Goal: Browse casually

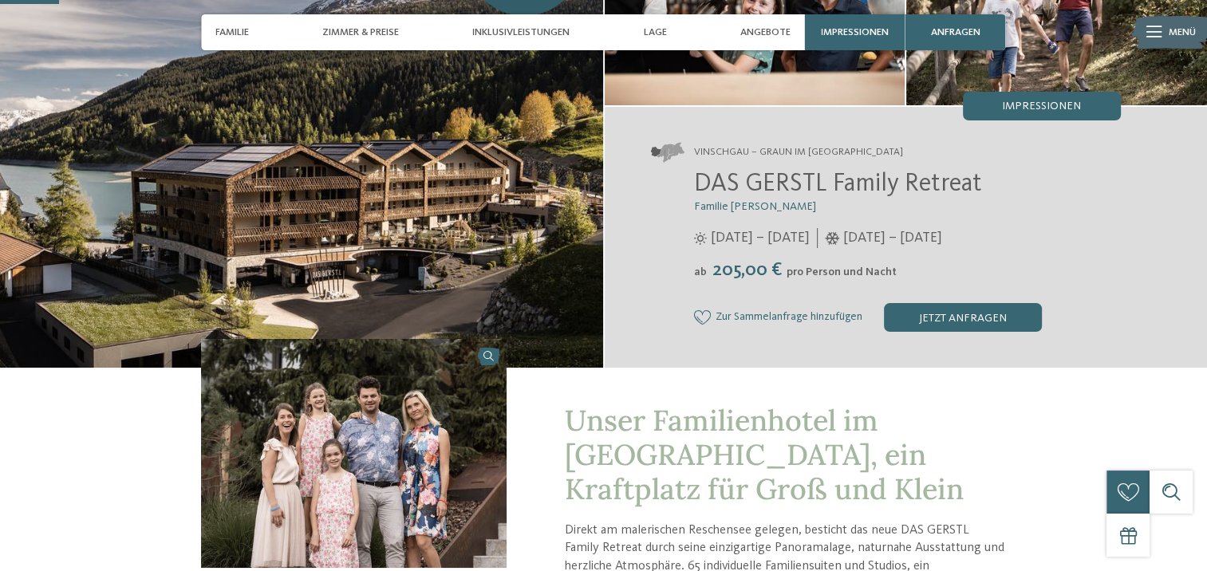
scroll to position [239, 0]
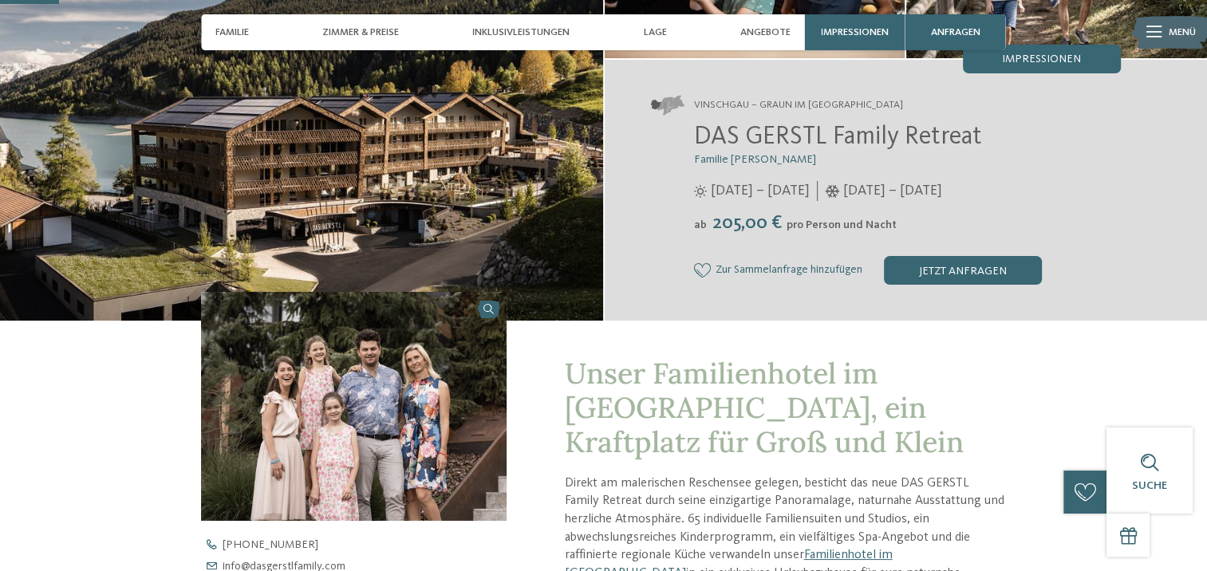
click at [331, 437] on img at bounding box center [354, 407] width 306 height 230
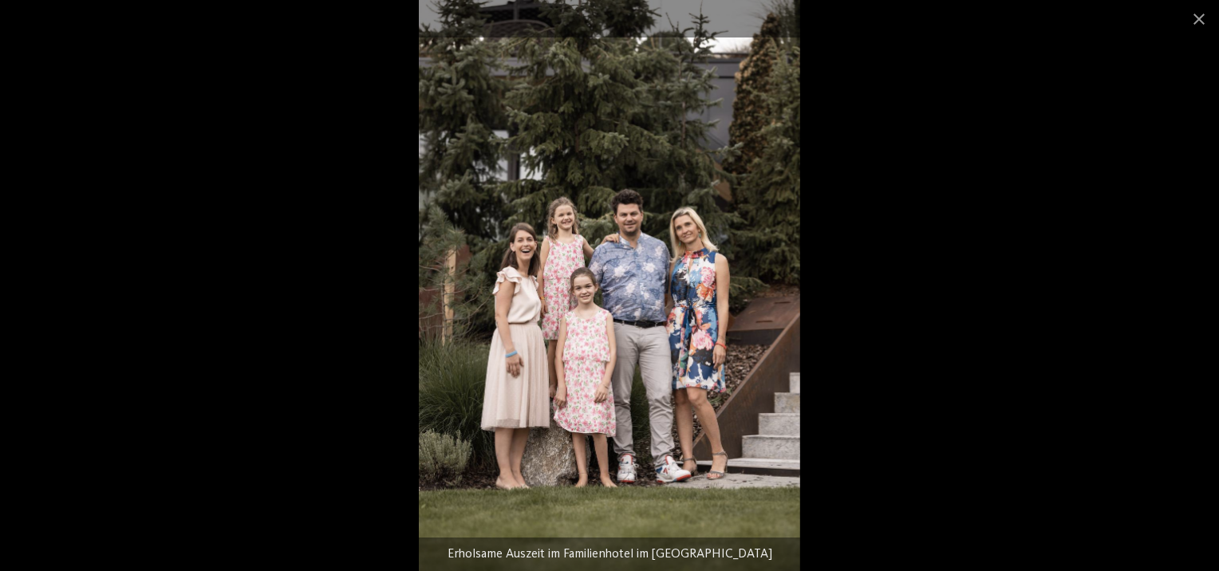
click at [566, 306] on img at bounding box center [609, 285] width 381 height 571
click at [1198, 13] on span at bounding box center [1199, 18] width 40 height 37
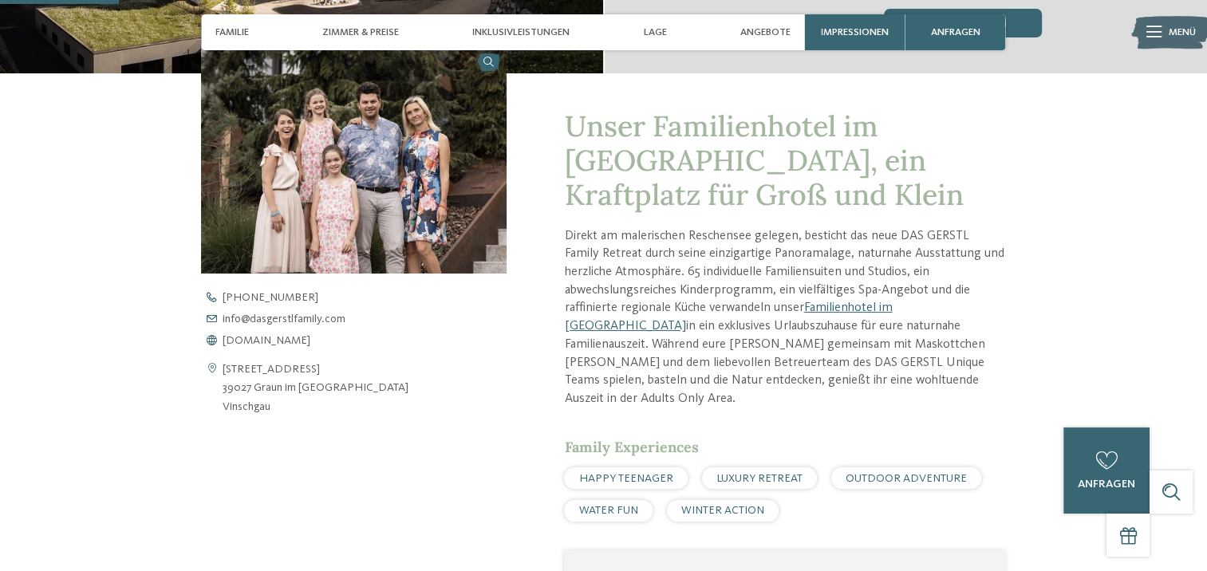
scroll to position [479, 0]
